Goal: Task Accomplishment & Management: Use online tool/utility

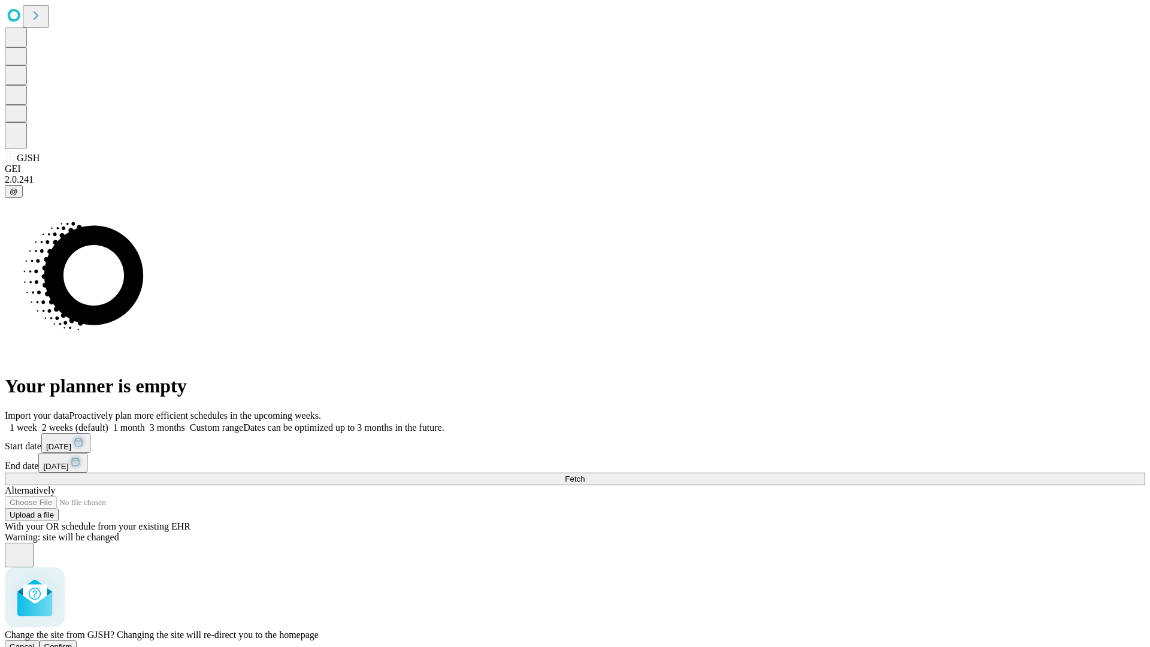
click at [72, 642] on span "Confirm" at bounding box center [58, 646] width 28 height 9
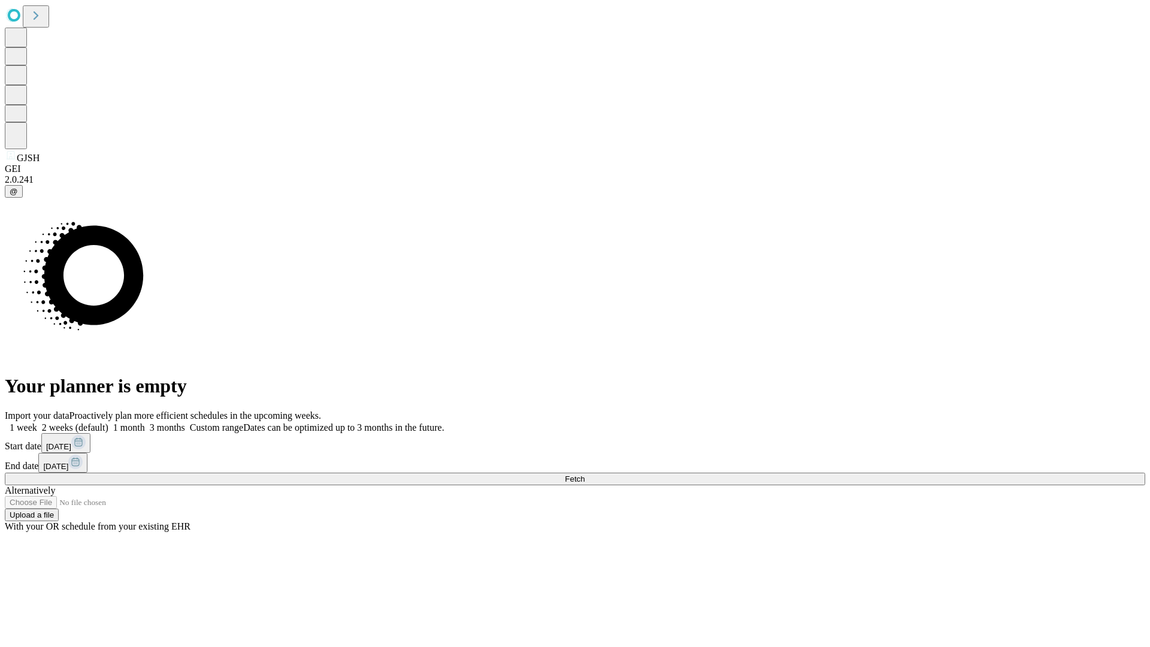
click at [37, 422] on label "1 week" at bounding box center [21, 427] width 32 height 10
click at [585, 475] on span "Fetch" at bounding box center [575, 479] width 20 height 9
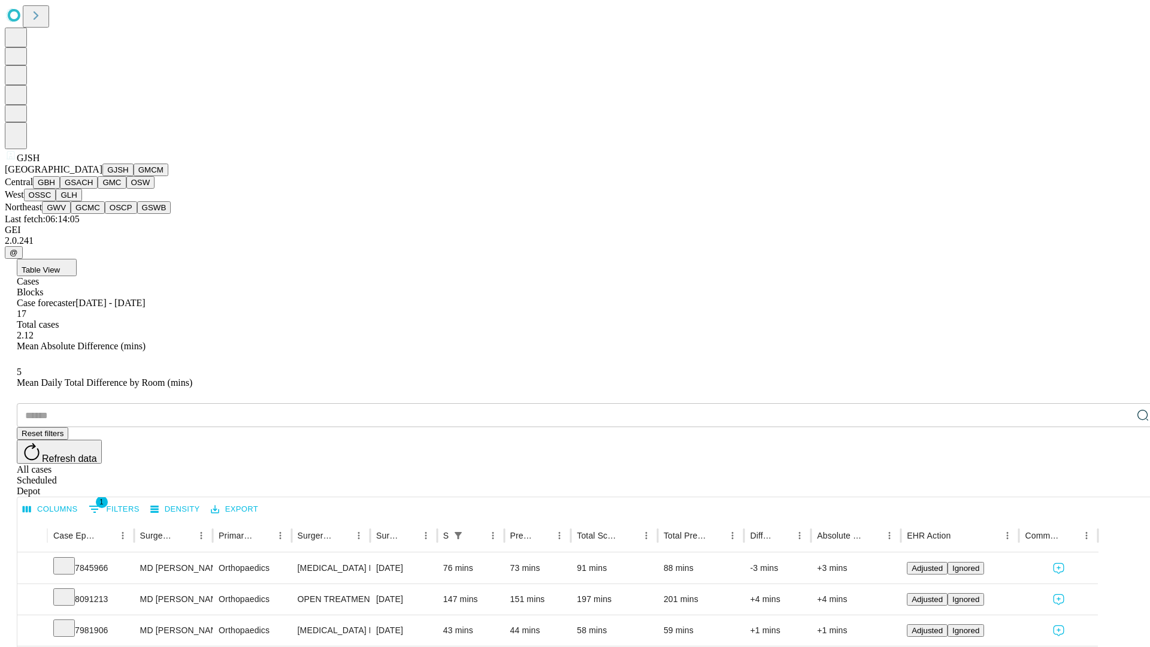
click at [134, 176] on button "GMCM" at bounding box center [151, 170] width 35 height 13
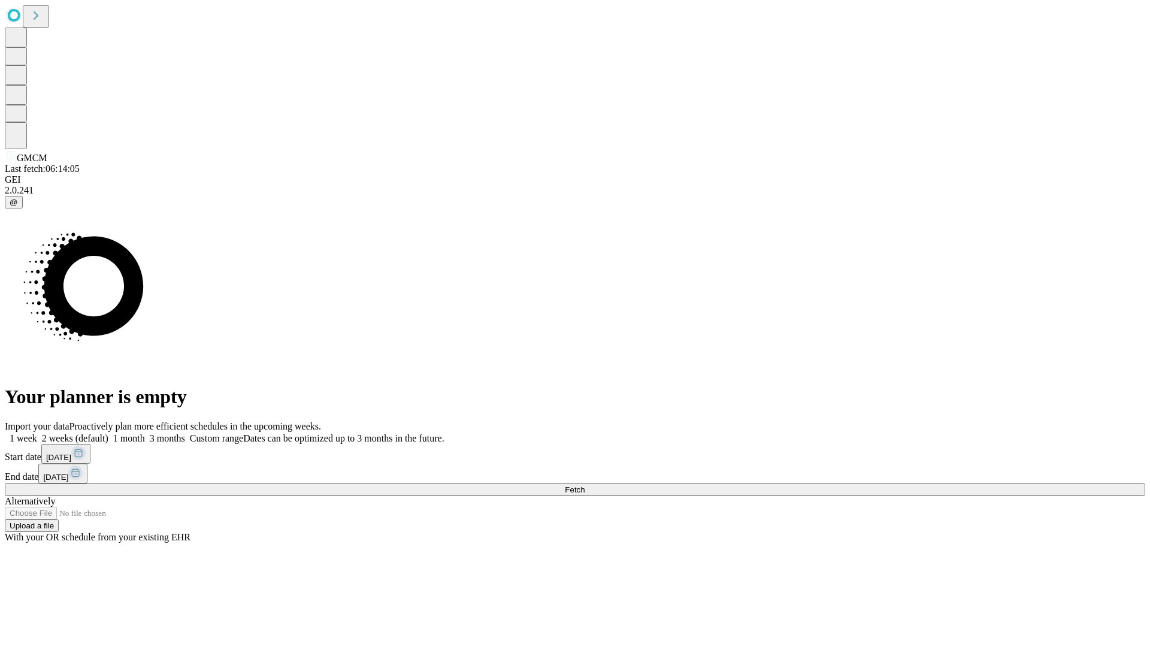
click at [37, 433] on label "1 week" at bounding box center [21, 438] width 32 height 10
click at [585, 485] on span "Fetch" at bounding box center [575, 489] width 20 height 9
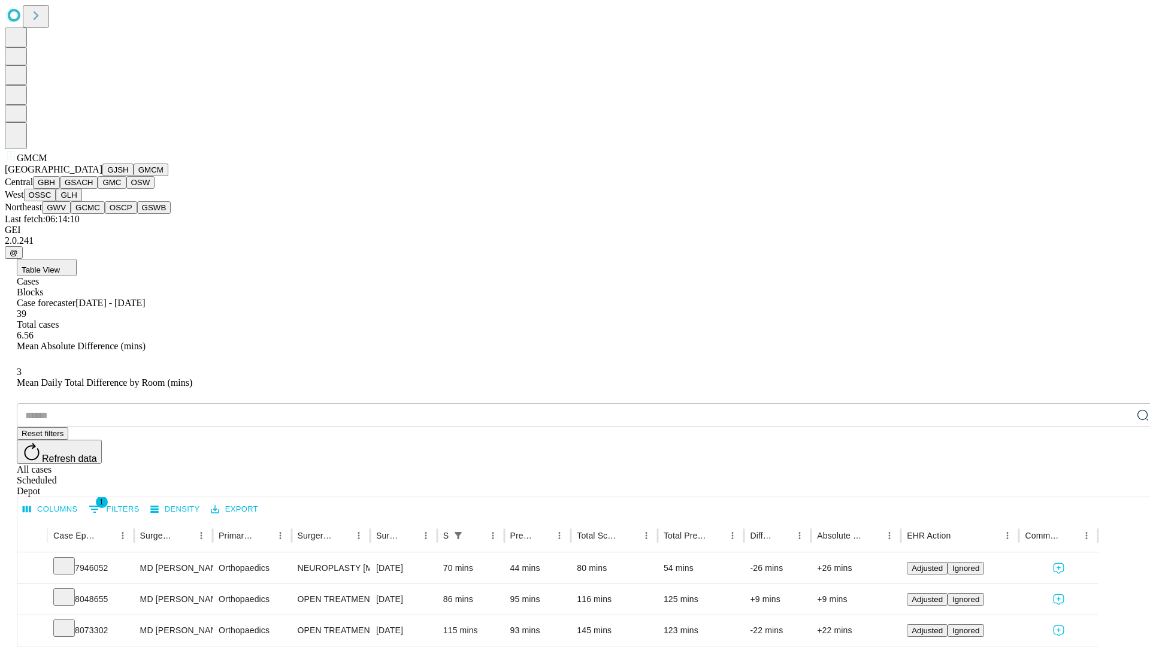
click at [60, 189] on button "GBH" at bounding box center [46, 182] width 27 height 13
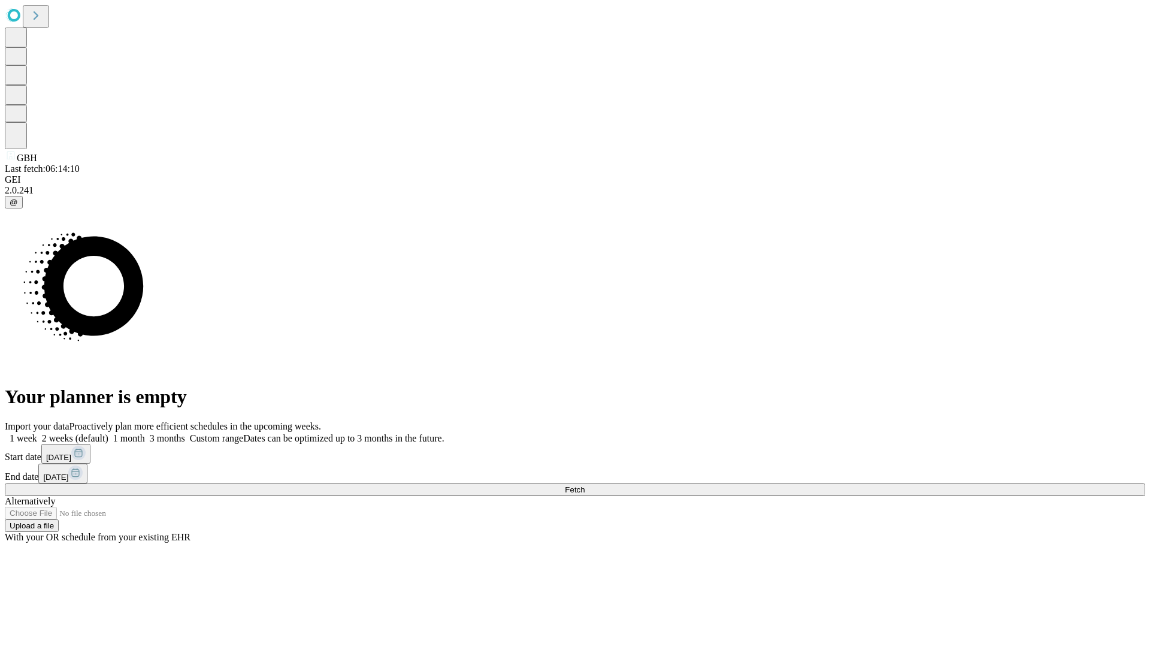
click at [37, 433] on label "1 week" at bounding box center [21, 438] width 32 height 10
click at [585, 485] on span "Fetch" at bounding box center [575, 489] width 20 height 9
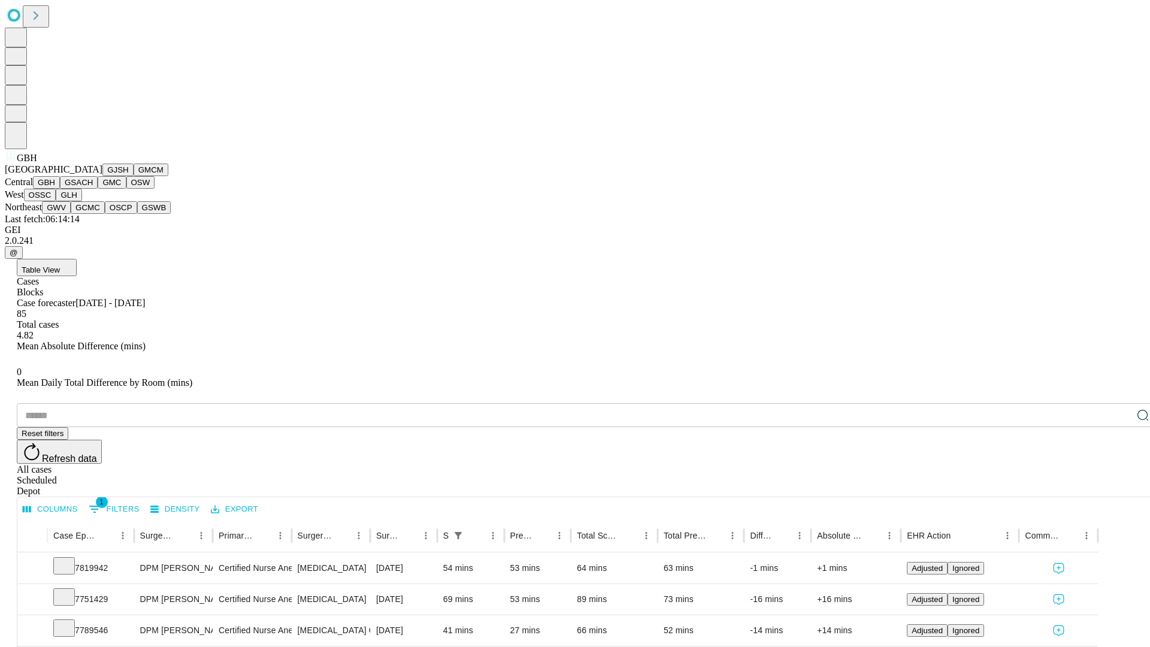
click at [93, 189] on button "GSACH" at bounding box center [79, 182] width 38 height 13
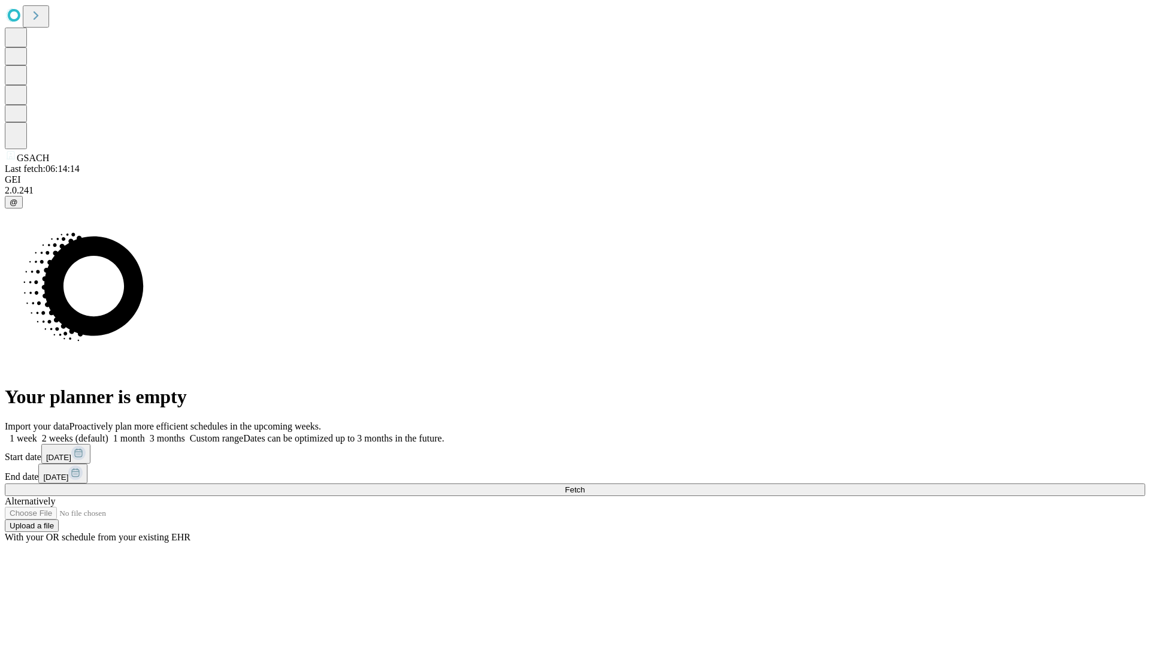
click at [37, 433] on label "1 week" at bounding box center [21, 438] width 32 height 10
click at [585, 485] on span "Fetch" at bounding box center [575, 489] width 20 height 9
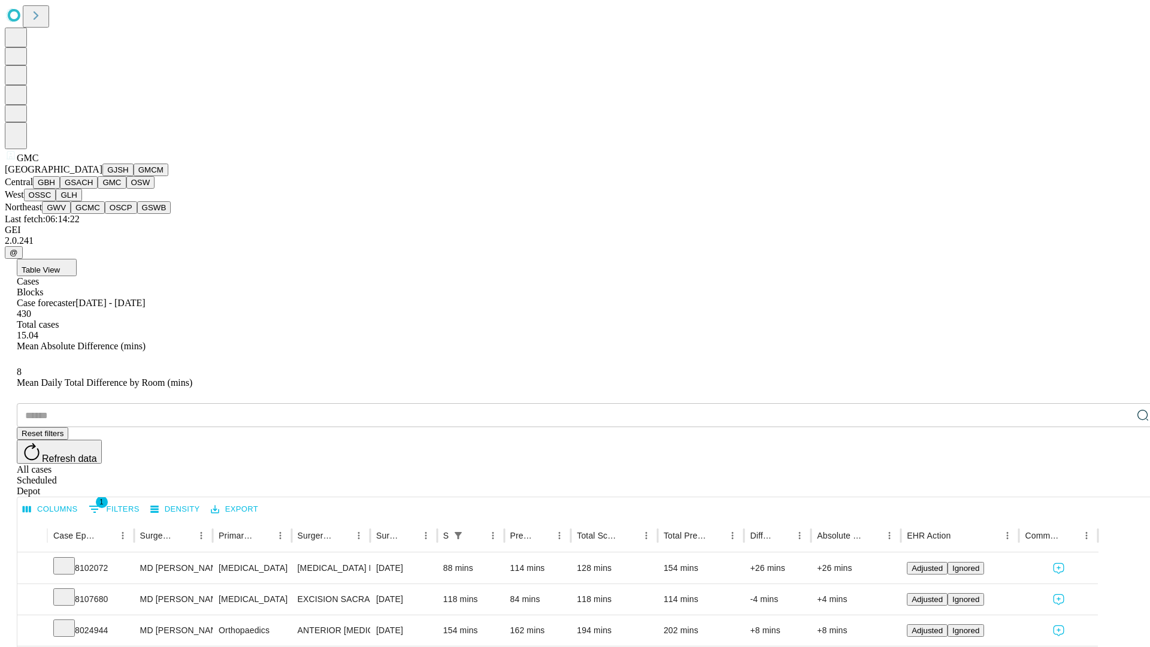
click at [126, 189] on button "OSW" at bounding box center [140, 182] width 29 height 13
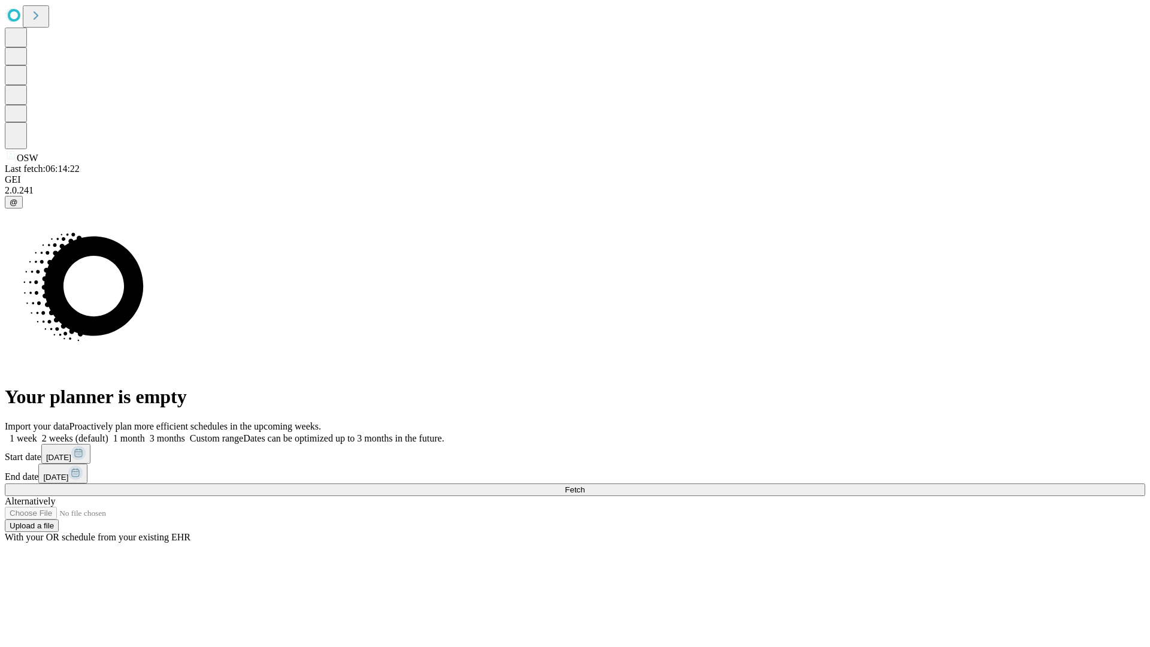
click at [37, 433] on label "1 week" at bounding box center [21, 438] width 32 height 10
click at [585, 485] on span "Fetch" at bounding box center [575, 489] width 20 height 9
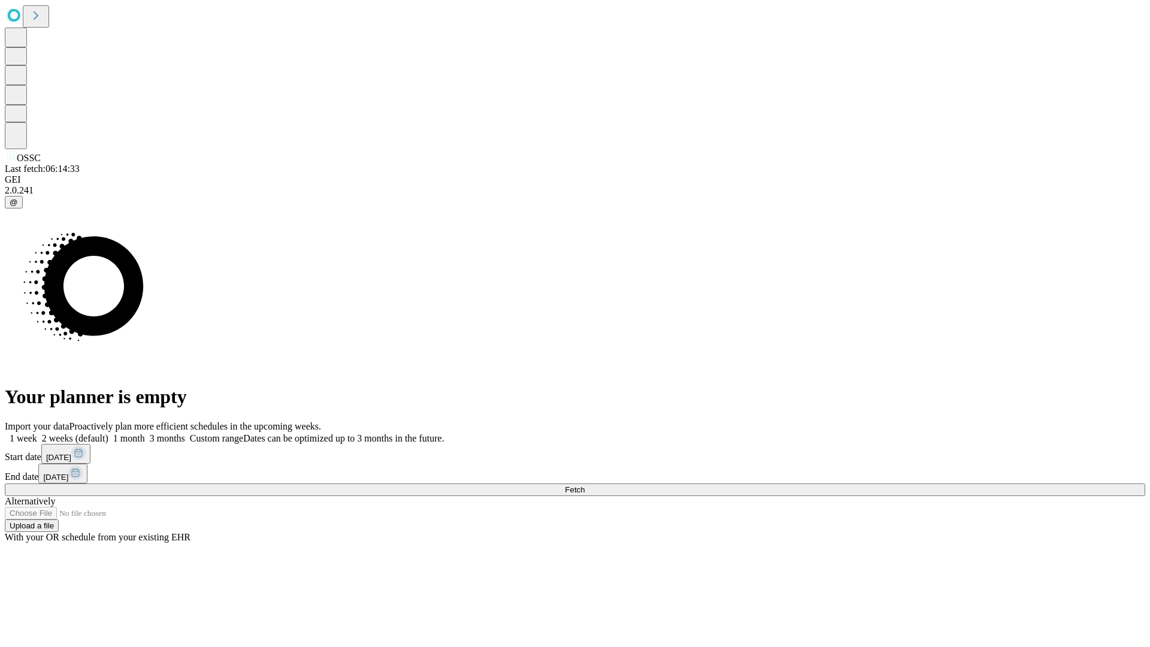
click at [37, 433] on label "1 week" at bounding box center [21, 438] width 32 height 10
click at [585, 485] on span "Fetch" at bounding box center [575, 489] width 20 height 9
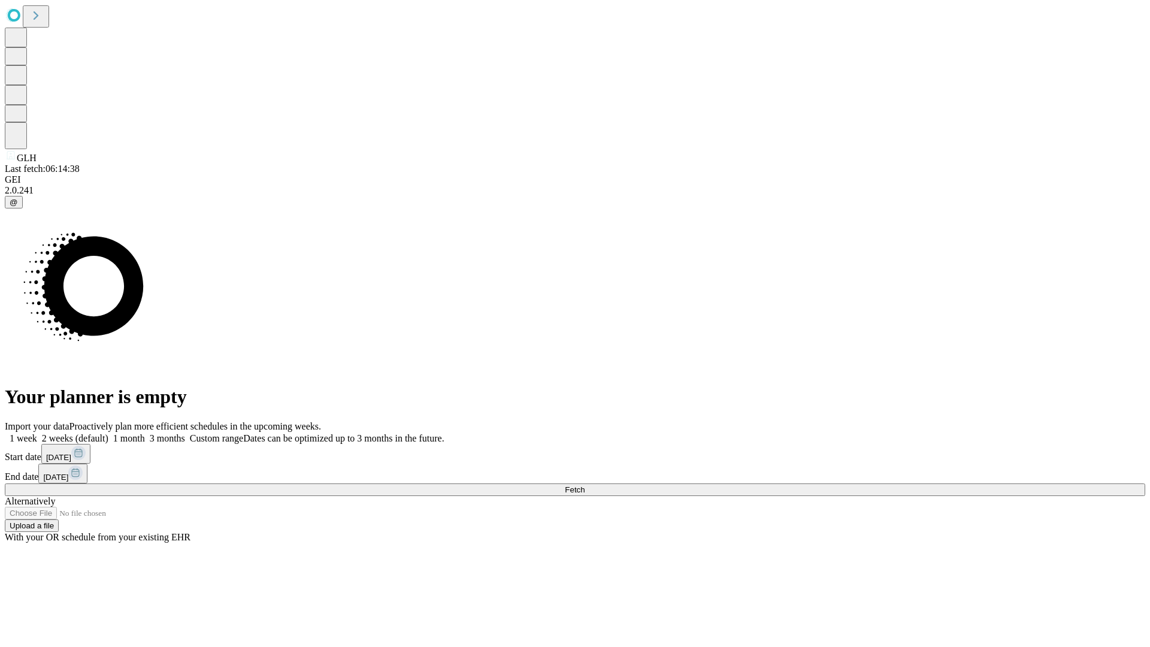
click at [37, 433] on label "1 week" at bounding box center [21, 438] width 32 height 10
click at [585, 485] on span "Fetch" at bounding box center [575, 489] width 20 height 9
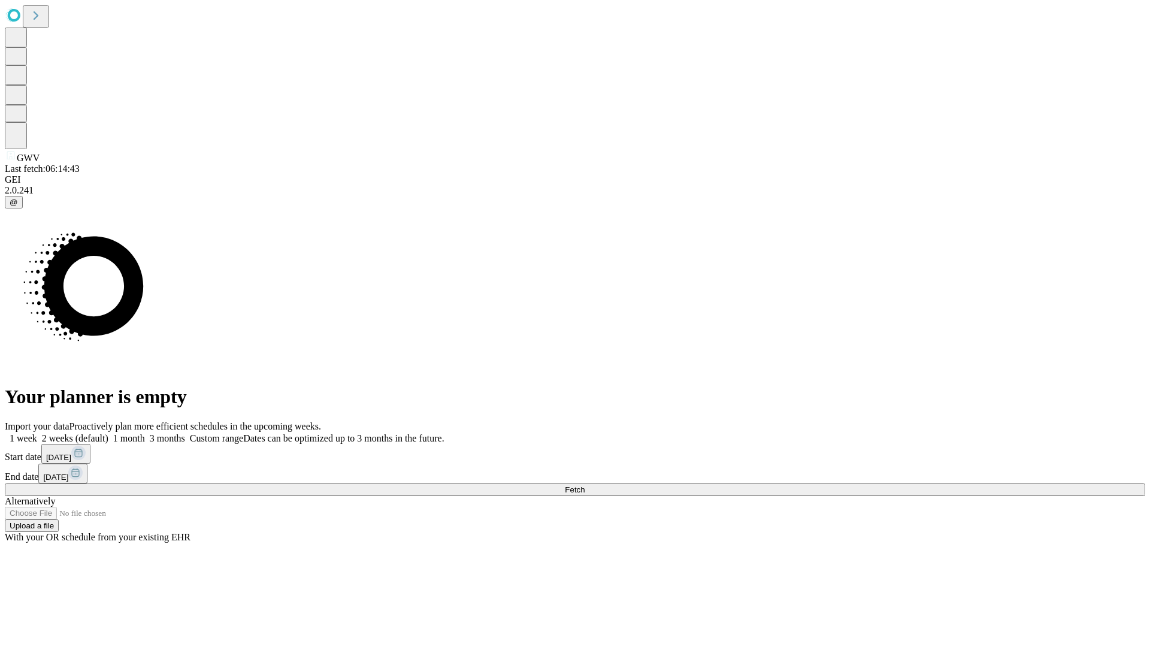
click at [37, 433] on label "1 week" at bounding box center [21, 438] width 32 height 10
click at [585, 485] on span "Fetch" at bounding box center [575, 489] width 20 height 9
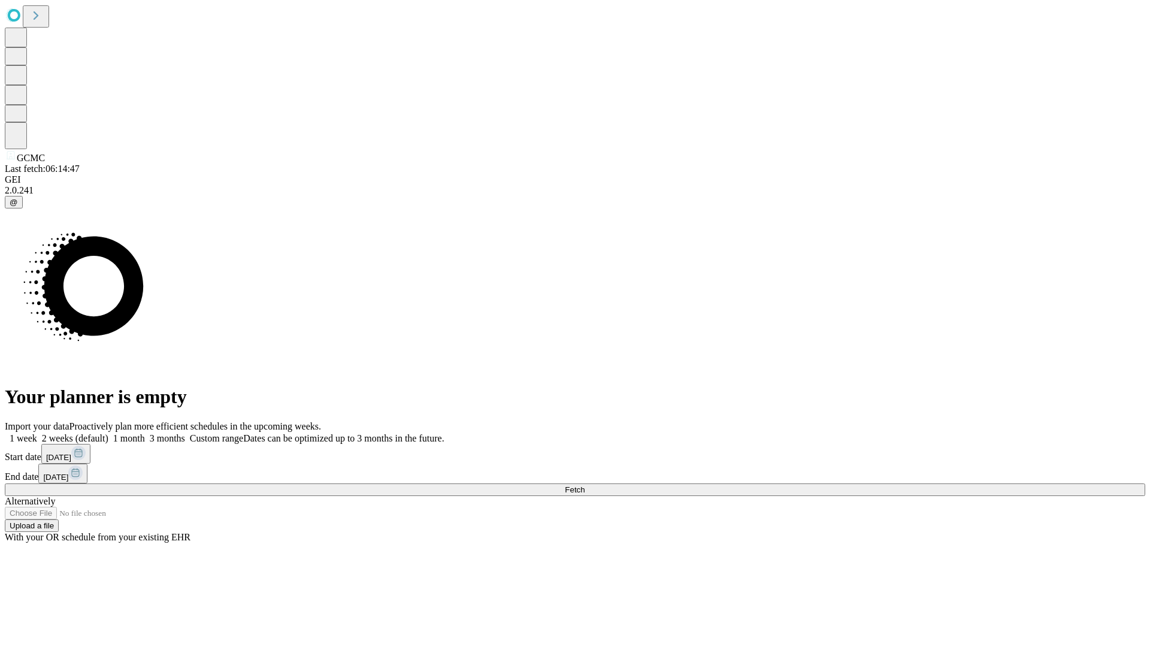
click at [585, 485] on span "Fetch" at bounding box center [575, 489] width 20 height 9
